Goal: Task Accomplishment & Management: Manage account settings

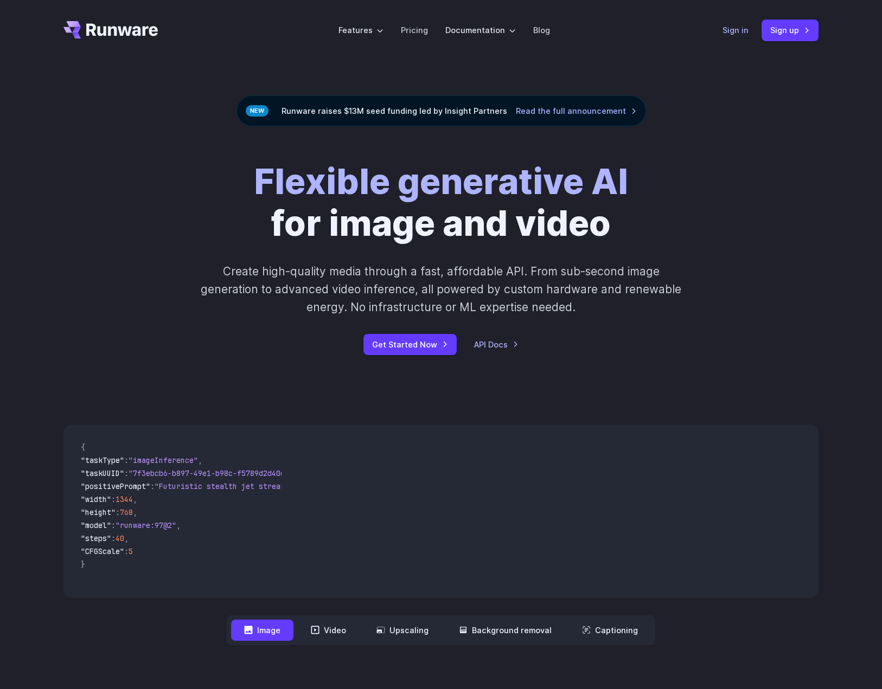
click at [725, 33] on link "Sign in" at bounding box center [735, 30] width 26 height 12
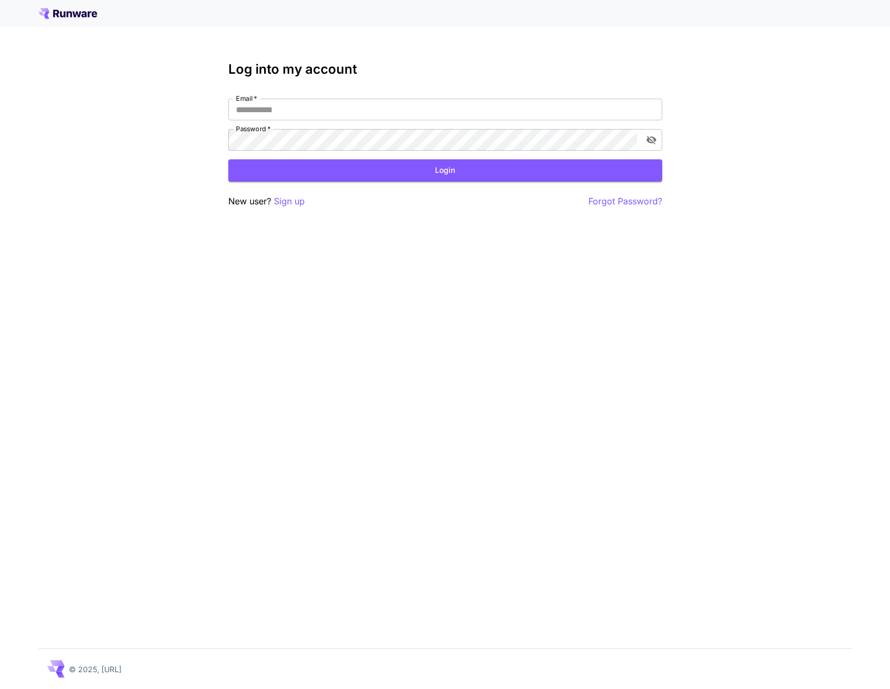
type input "**********"
click at [432, 174] on button "Login" at bounding box center [445, 170] width 434 height 22
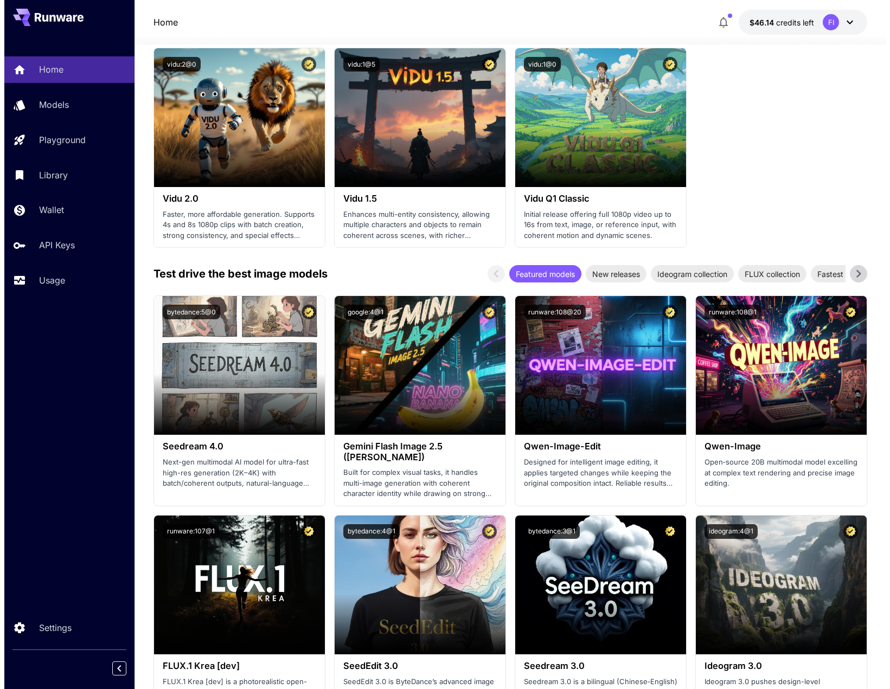
scroll to position [1356, 0]
